Goal: Find specific page/section: Find specific page/section

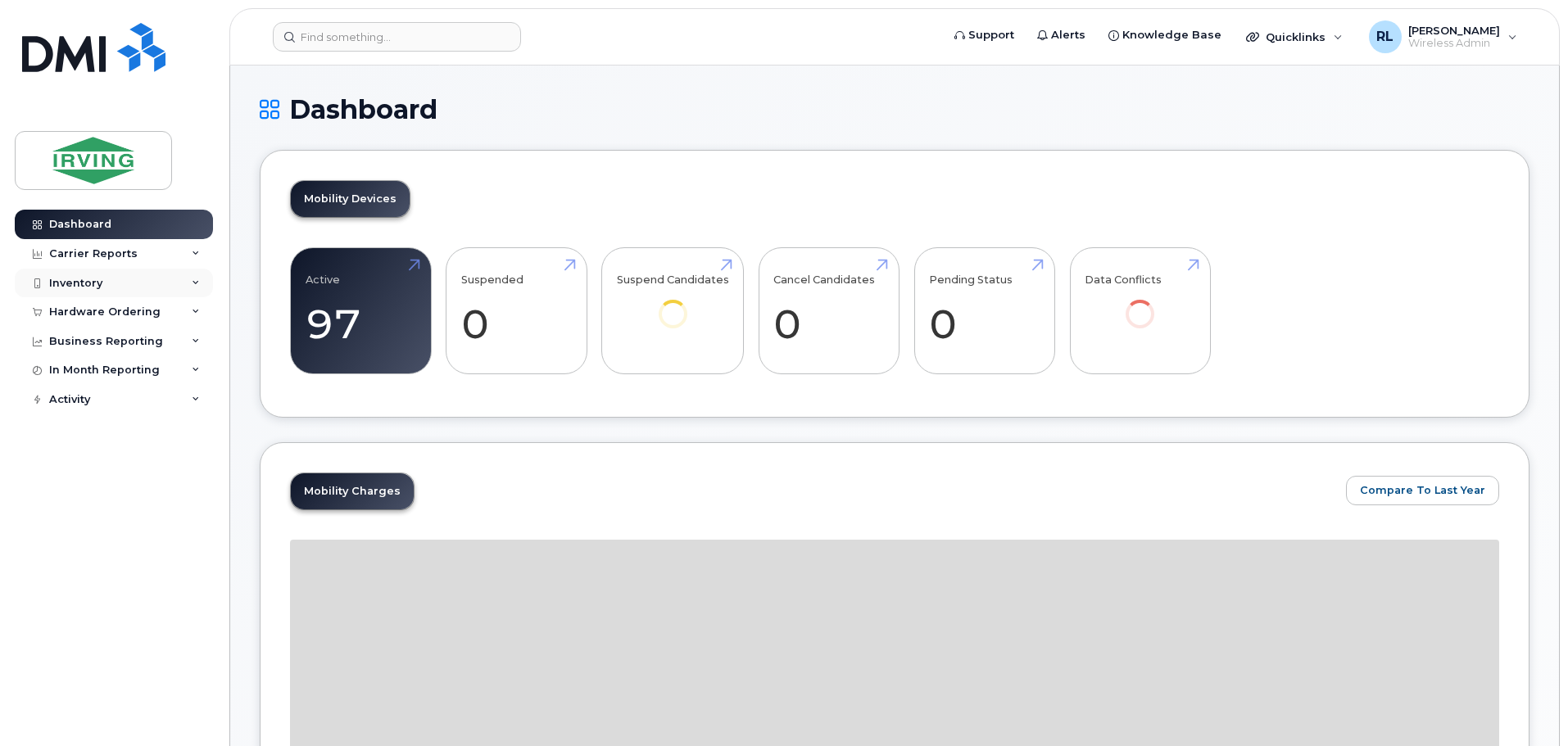
click at [66, 278] on div "Inventory" at bounding box center [75, 283] width 53 height 13
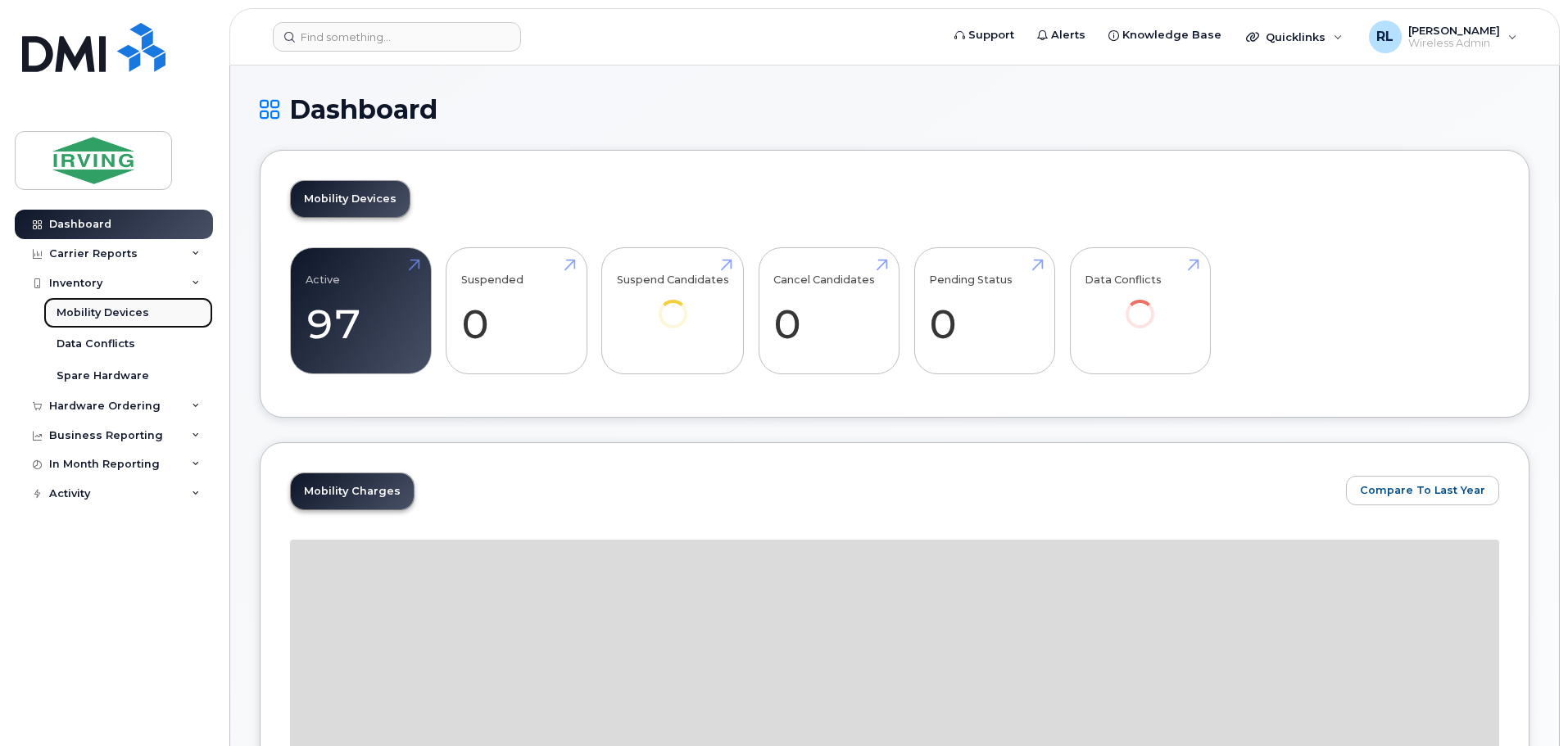
click at [92, 304] on link "Mobility Devices" at bounding box center [128, 312] width 170 height 31
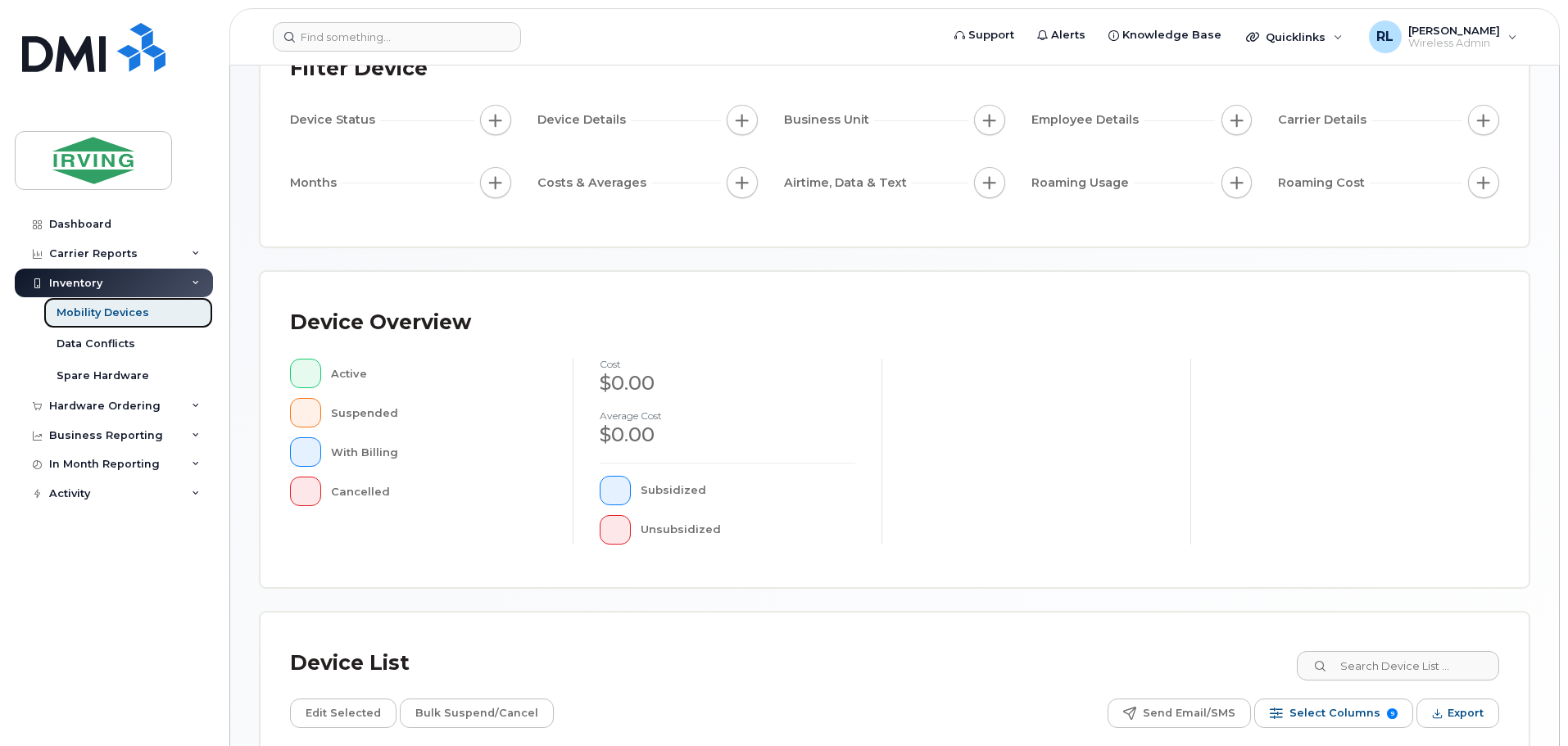
scroll to position [380, 0]
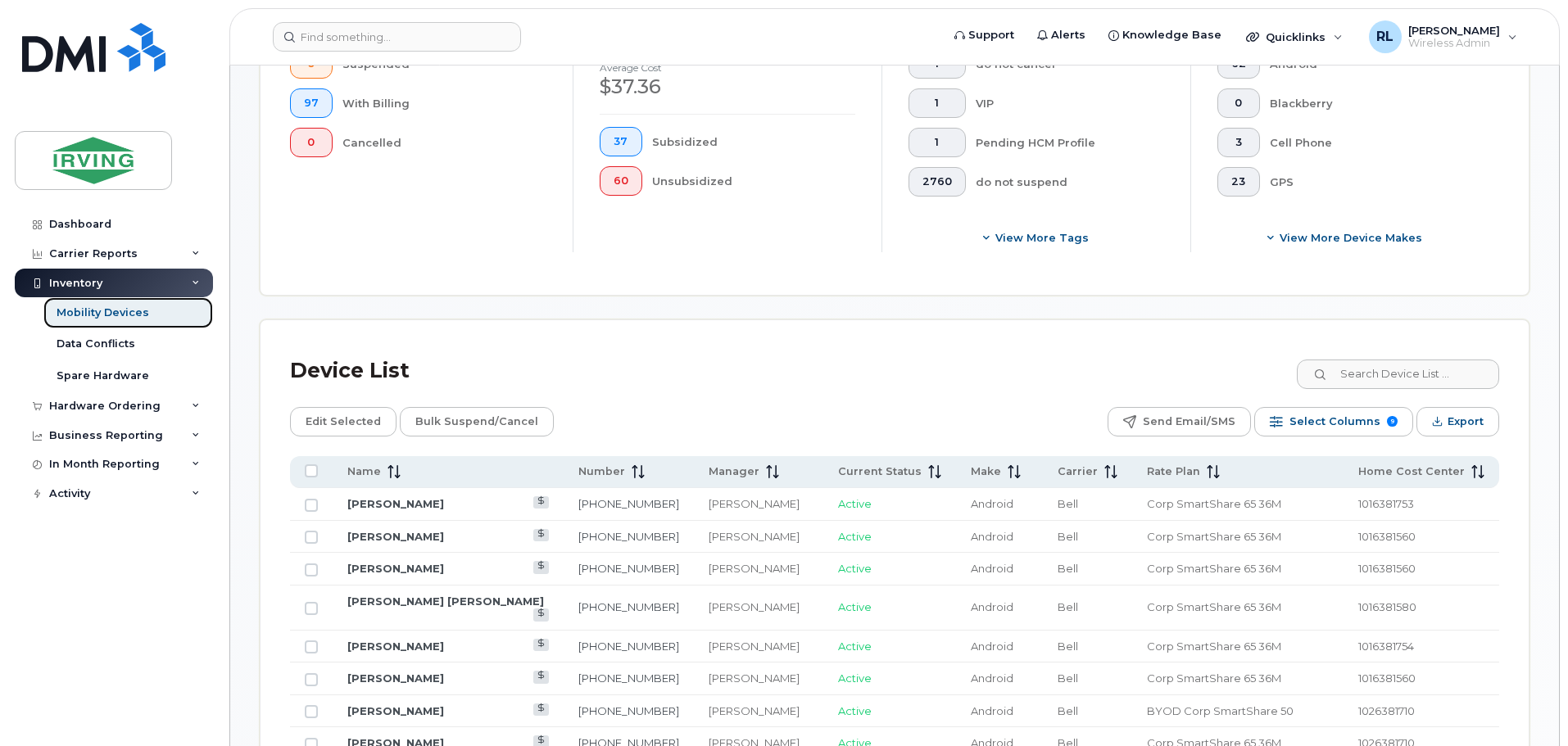
scroll to position [523, 0]
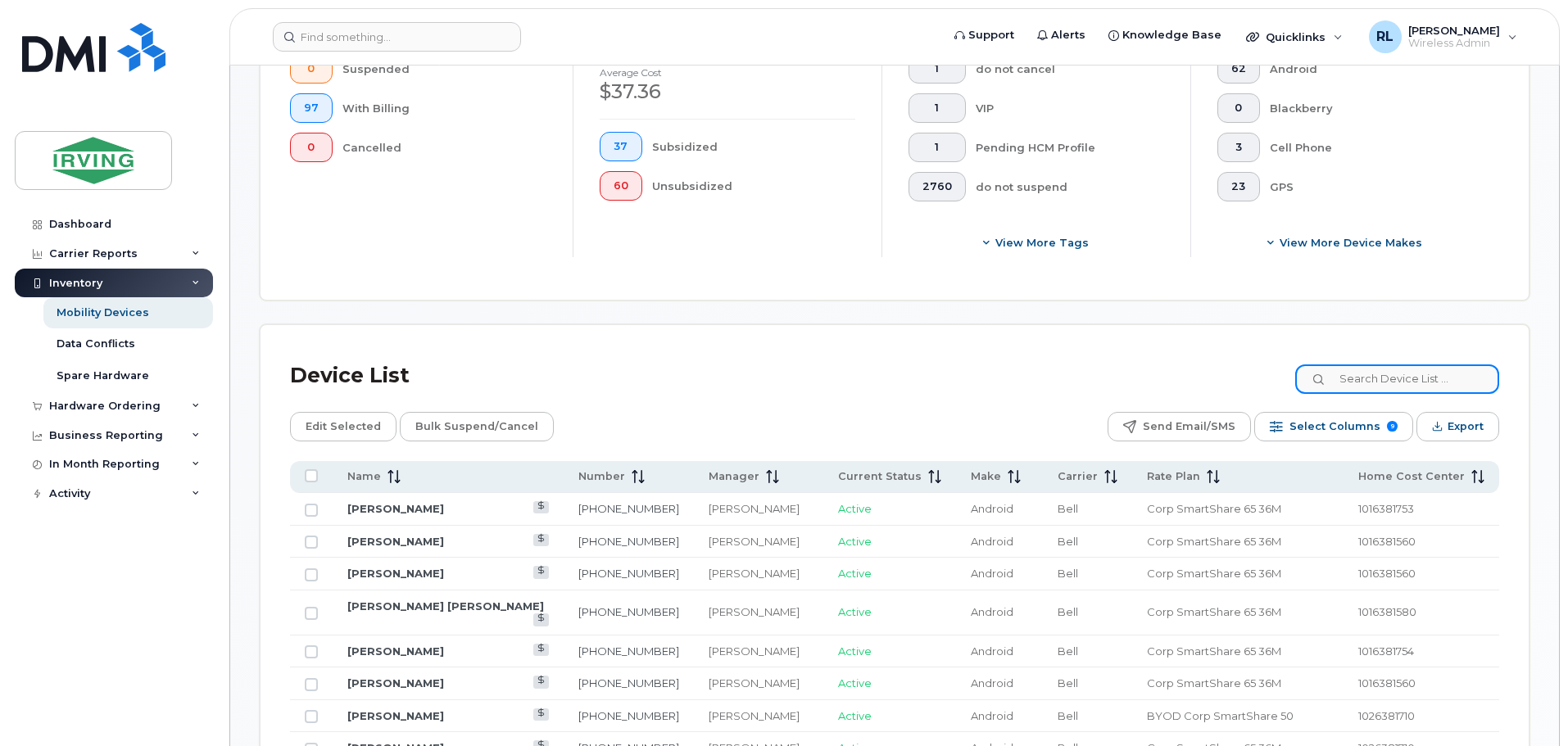
click at [1378, 364] on input at bounding box center [1397, 378] width 204 height 29
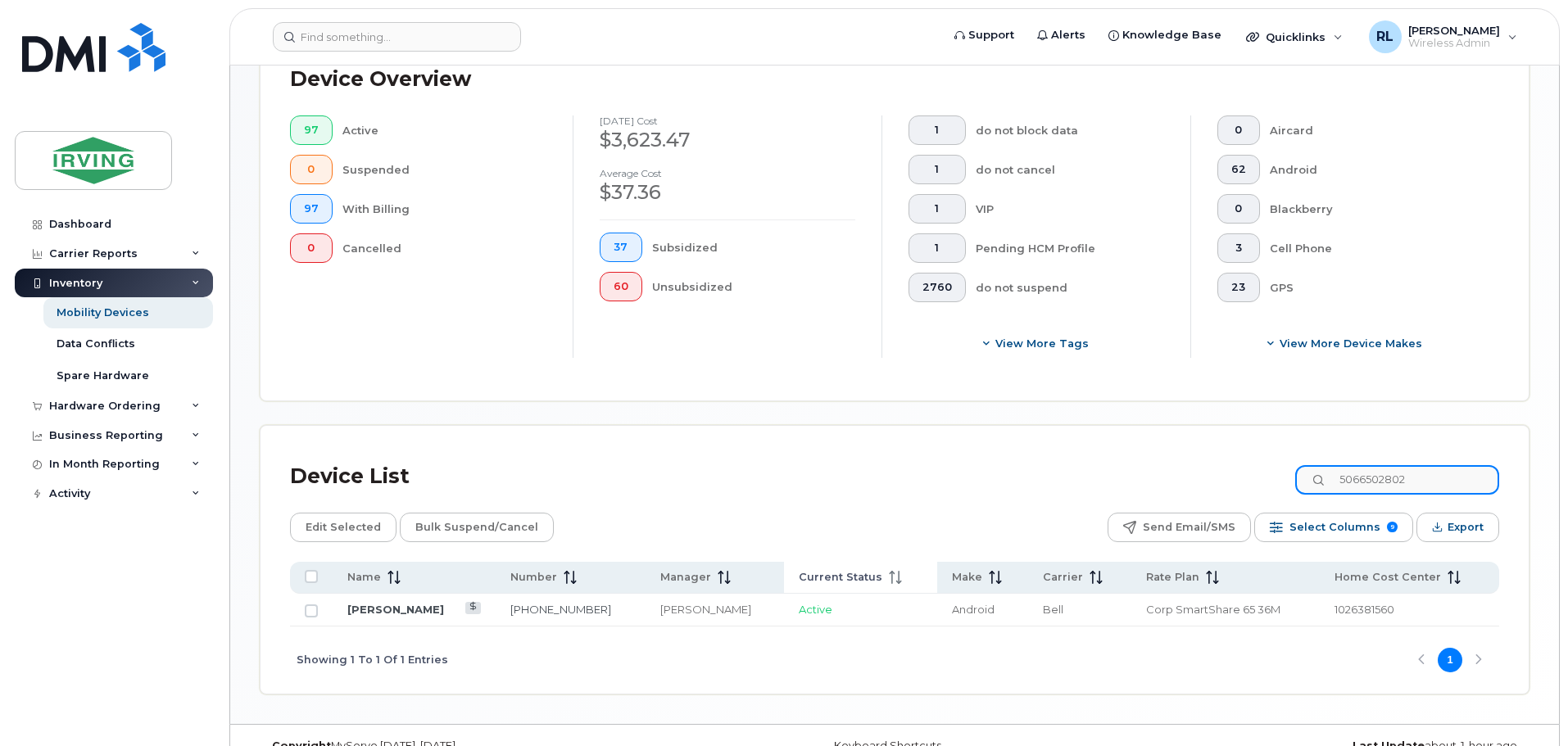
scroll to position [419, 0]
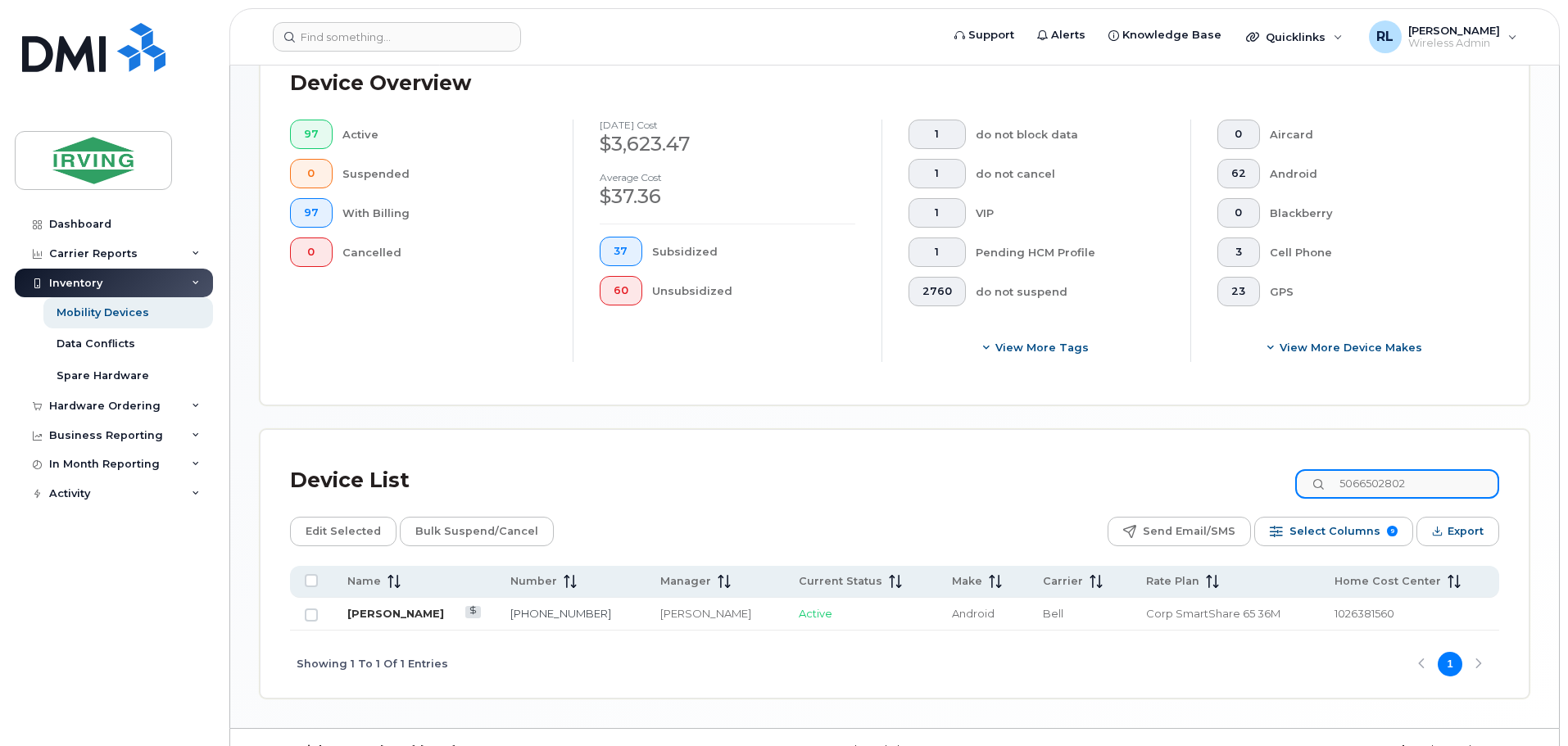
type input "5066502802"
click at [410, 607] on link "[PERSON_NAME]" at bounding box center [395, 613] width 97 height 13
